Goal: Transaction & Acquisition: Purchase product/service

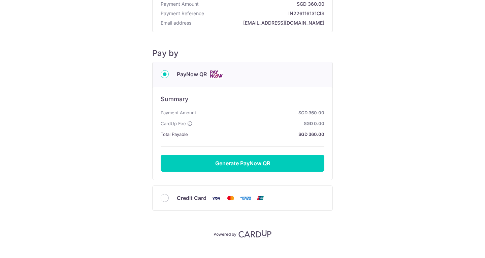
scroll to position [52, 0]
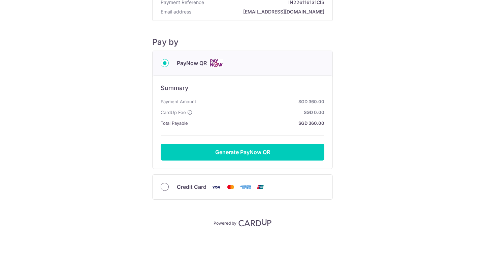
click at [162, 186] on input "Credit Card" at bounding box center [165, 187] width 8 height 8
radio input "true"
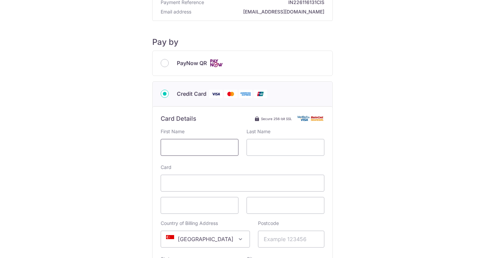
click at [180, 147] on input "text" at bounding box center [200, 147] width 78 height 17
type input "[PERSON_NAME]"
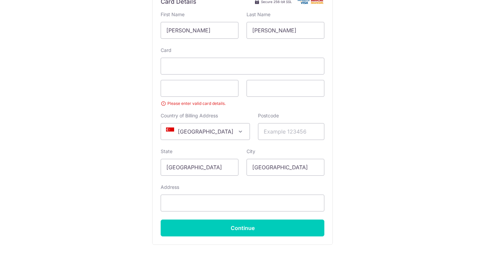
scroll to position [173, 0]
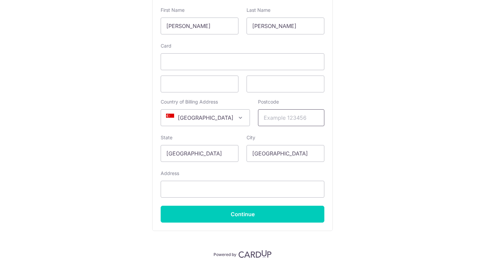
click at [267, 114] on input "Postcode" at bounding box center [291, 117] width 66 height 17
click at [237, 119] on span at bounding box center [241, 118] width 8 height 8
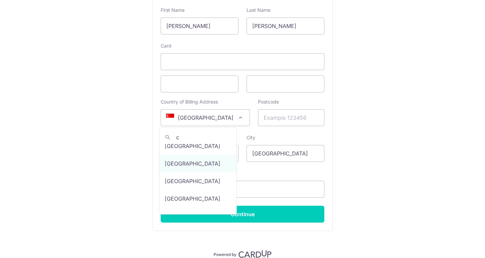
scroll to position [0, 0]
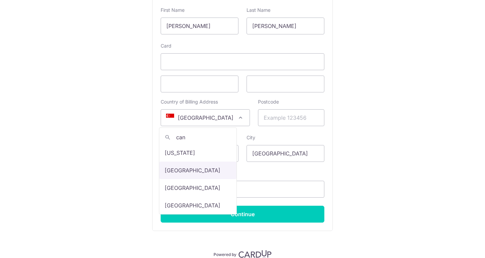
type input "can"
select select "38"
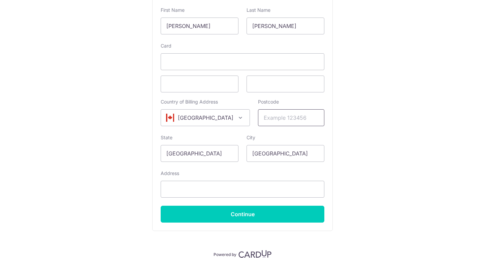
click at [272, 119] on input "Postcode" at bounding box center [291, 117] width 66 height 17
type input "K2B 6N4"
click at [218, 154] on input "[GEOGRAPHIC_DATA]" at bounding box center [200, 153] width 78 height 17
type input "S"
type input "C"
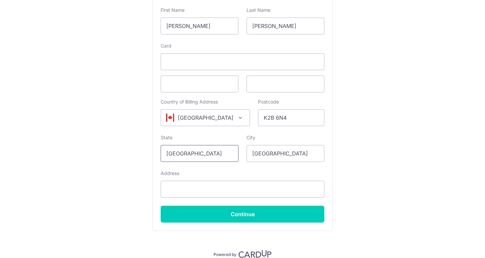
type input "[GEOGRAPHIC_DATA]"
type input "C"
type input "[GEOGRAPHIC_DATA]"
type input "[STREET_ADDRESS][PERSON_NAME]"
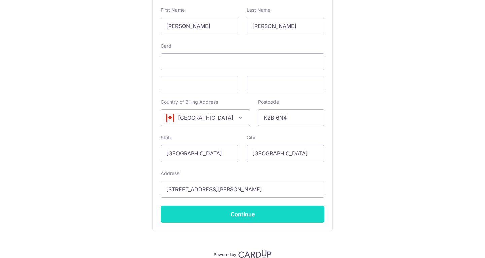
click at [229, 212] on input "Continue" at bounding box center [243, 214] width 164 height 17
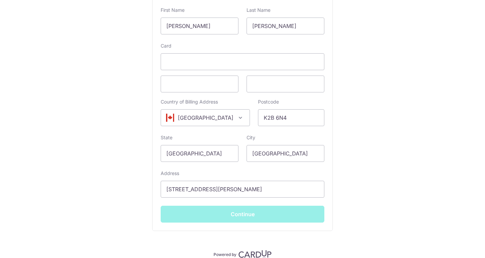
type input "**** 3025"
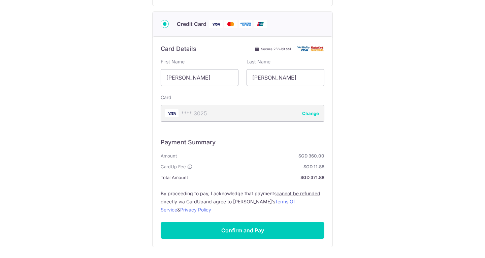
scroll to position [122, 0]
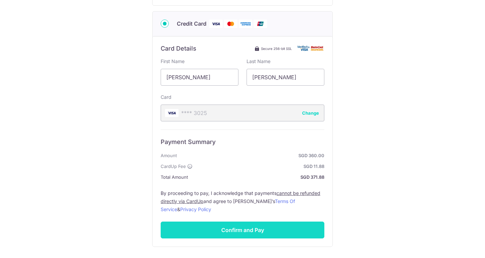
click at [239, 229] on input "Confirm and Pay" at bounding box center [243, 229] width 164 height 17
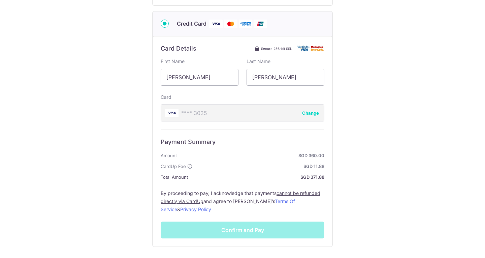
click at [230, 232] on div "Payment Summary Amount SGD 360.00 CardUp Fee SGD 11.88 Total Amount SGD 371.88 …" at bounding box center [243, 183] width 164 height 109
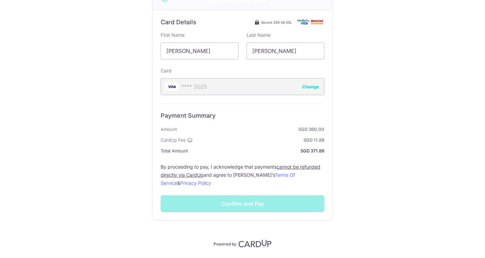
scroll to position [169, 0]
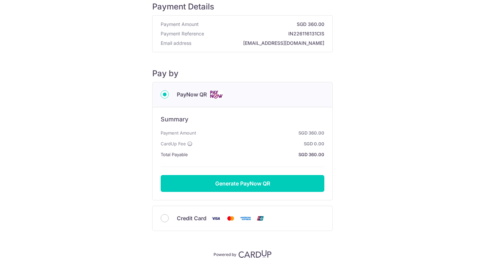
scroll to position [24, 0]
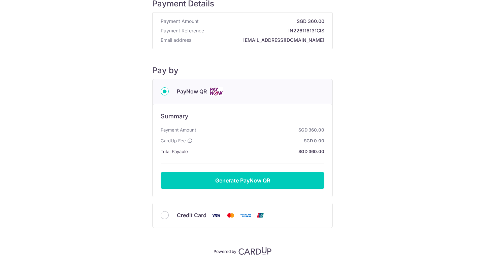
click at [481, 114] on div "Payment Details Payment Amount SGD 360.00 Payment Reference IN226116131CIS Emai…" at bounding box center [242, 129] width 485 height 258
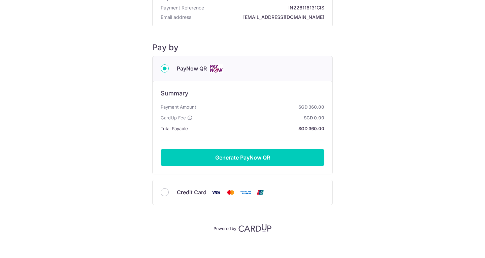
scroll to position [52, 0]
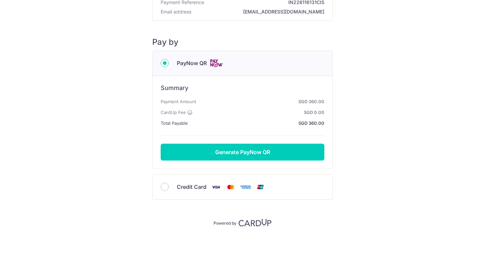
click at [183, 185] on span "Credit Card" at bounding box center [192, 187] width 30 height 8
click at [169, 185] on input "Credit Card" at bounding box center [165, 187] width 8 height 8
radio input "true"
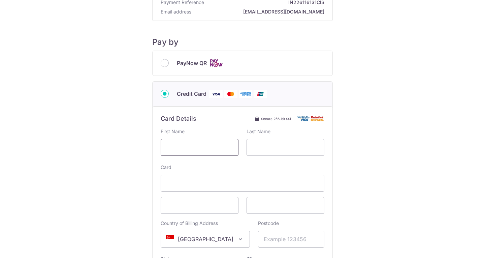
click at [205, 145] on input "text" at bounding box center [200, 147] width 78 height 17
type input "[PERSON_NAME]"
click at [220, 240] on span "[GEOGRAPHIC_DATA]" at bounding box center [205, 239] width 89 height 16
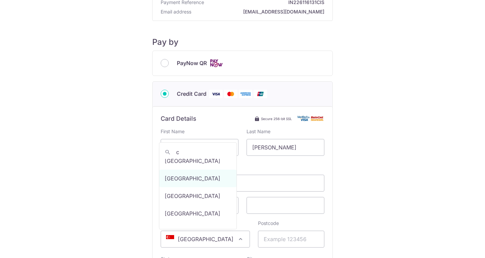
scroll to position [0, 0]
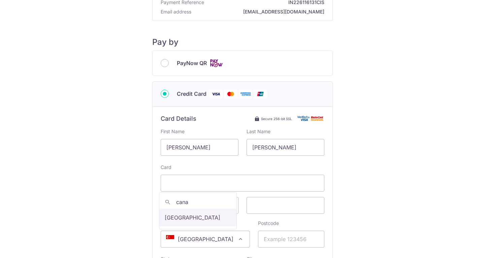
type input "cana"
select select "38"
click at [263, 241] on input "Postcode" at bounding box center [291, 239] width 66 height 17
type input "K2B 6N4"
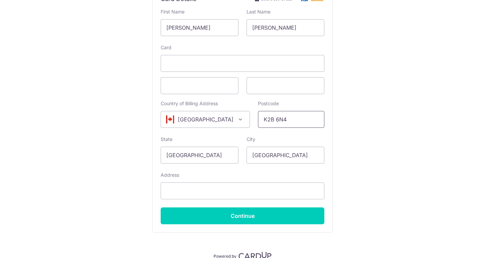
scroll to position [174, 0]
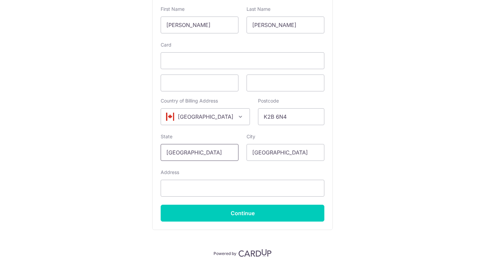
click at [193, 153] on input "[GEOGRAPHIC_DATA]" at bounding box center [200, 152] width 78 height 17
type input "[GEOGRAPHIC_DATA]"
click at [199, 189] on input "Address" at bounding box center [243, 188] width 164 height 17
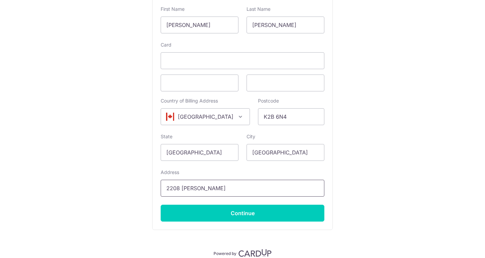
type input "[STREET_ADDRESS][PERSON_NAME]"
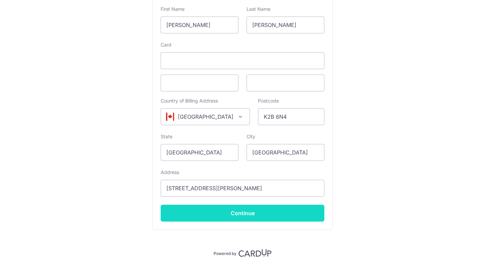
click at [218, 214] on input "Continue" at bounding box center [243, 213] width 164 height 17
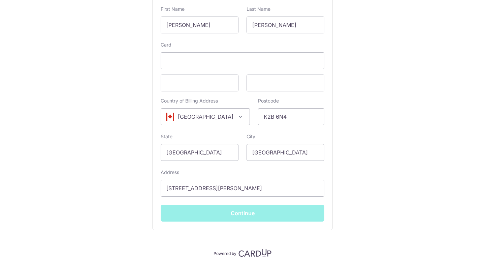
type input "**** 3025"
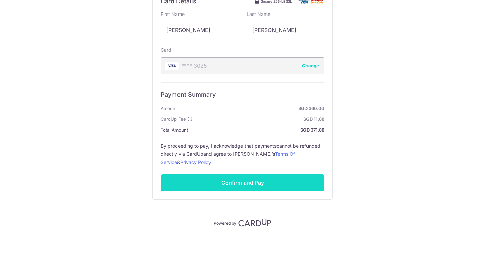
click at [270, 177] on input "Confirm and Pay" at bounding box center [243, 182] width 164 height 17
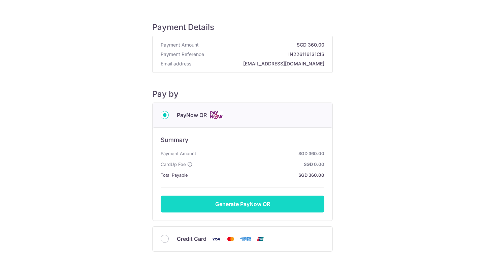
click at [245, 203] on button "Generate PayNow QR" at bounding box center [243, 204] width 164 height 17
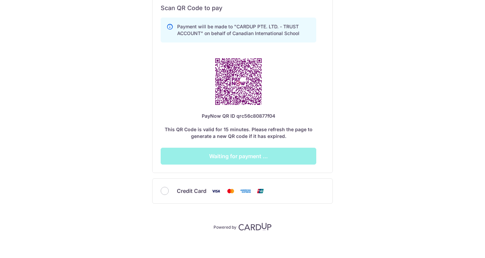
scroll to position [196, 0]
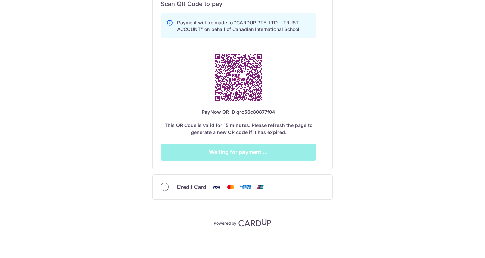
click at [162, 186] on input "Credit Card" at bounding box center [165, 187] width 8 height 8
radio input "true"
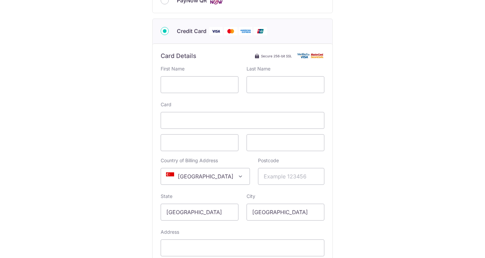
scroll to position [113, 0]
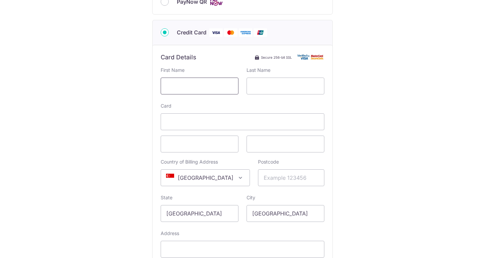
click at [207, 86] on input "text" at bounding box center [200, 86] width 78 height 17
type input "[PERSON_NAME]"
click at [270, 180] on input "Postcode" at bounding box center [291, 177] width 66 height 17
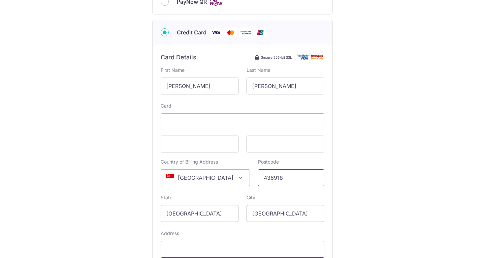
type input "436918"
click at [227, 250] on input "Address" at bounding box center [243, 249] width 164 height 17
type input "#16-15 130 Tanjong Rhu Road, Pebble Bay"
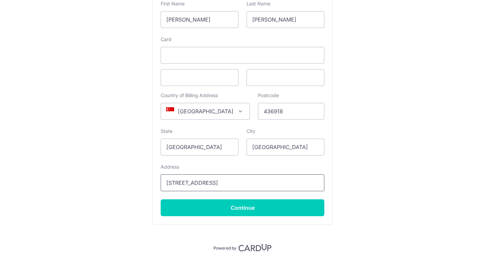
scroll to position [205, 0]
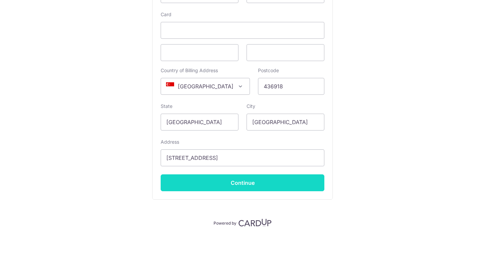
click at [257, 181] on input "Continue" at bounding box center [243, 182] width 164 height 17
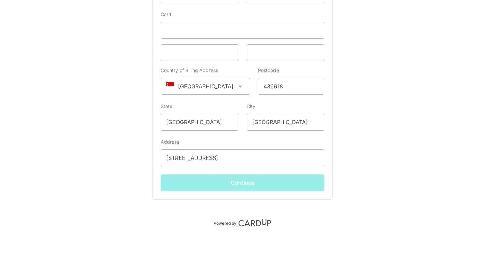
type input "**** 4405"
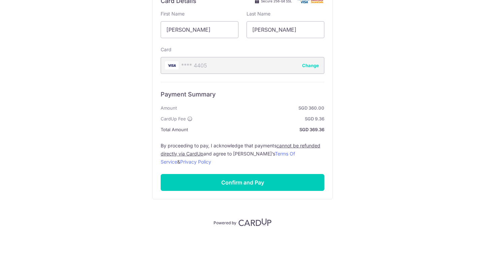
scroll to position [169, 0]
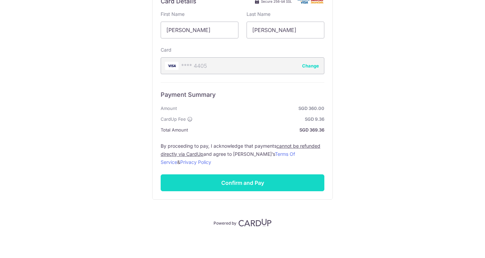
click at [258, 181] on input "Confirm and Pay" at bounding box center [243, 182] width 164 height 17
